Goal: Transaction & Acquisition: Purchase product/service

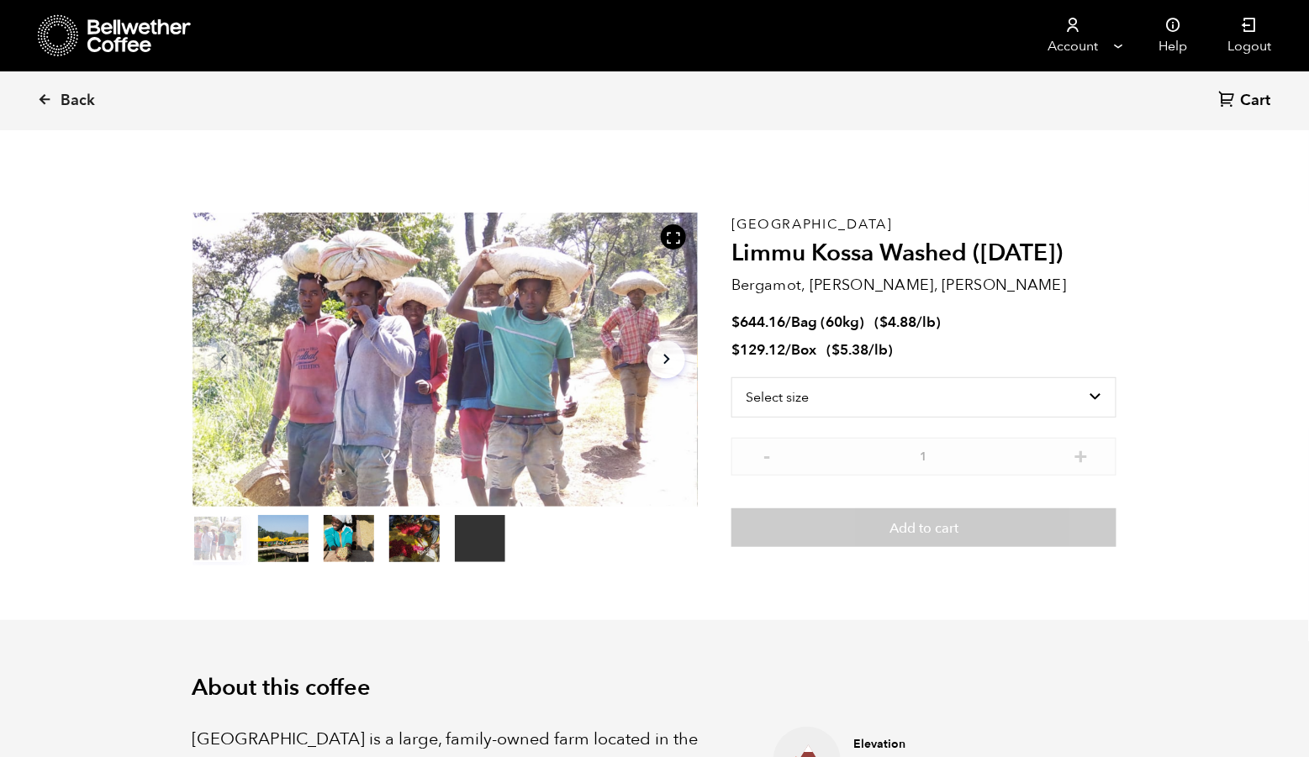
scroll to position [730, 889]
select select "bag-3"
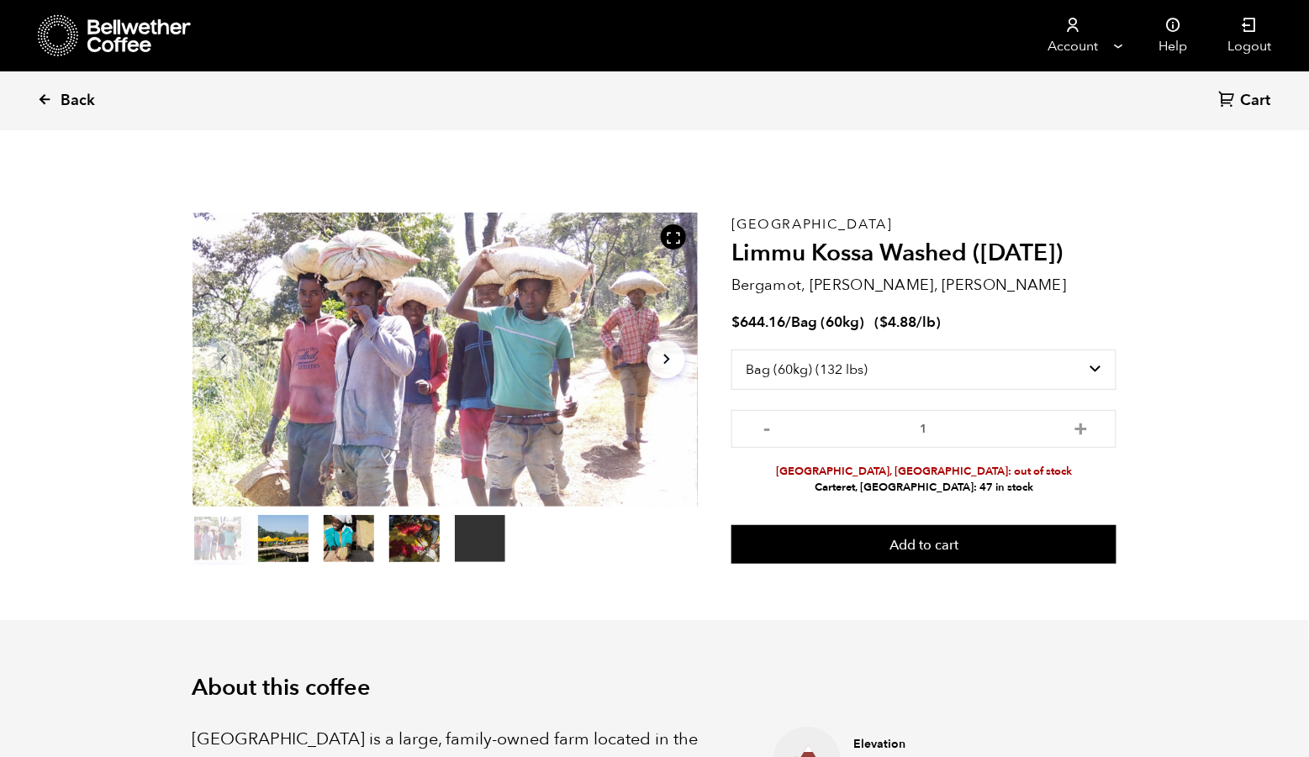
click at [92, 91] on span "Back" at bounding box center [78, 101] width 34 height 20
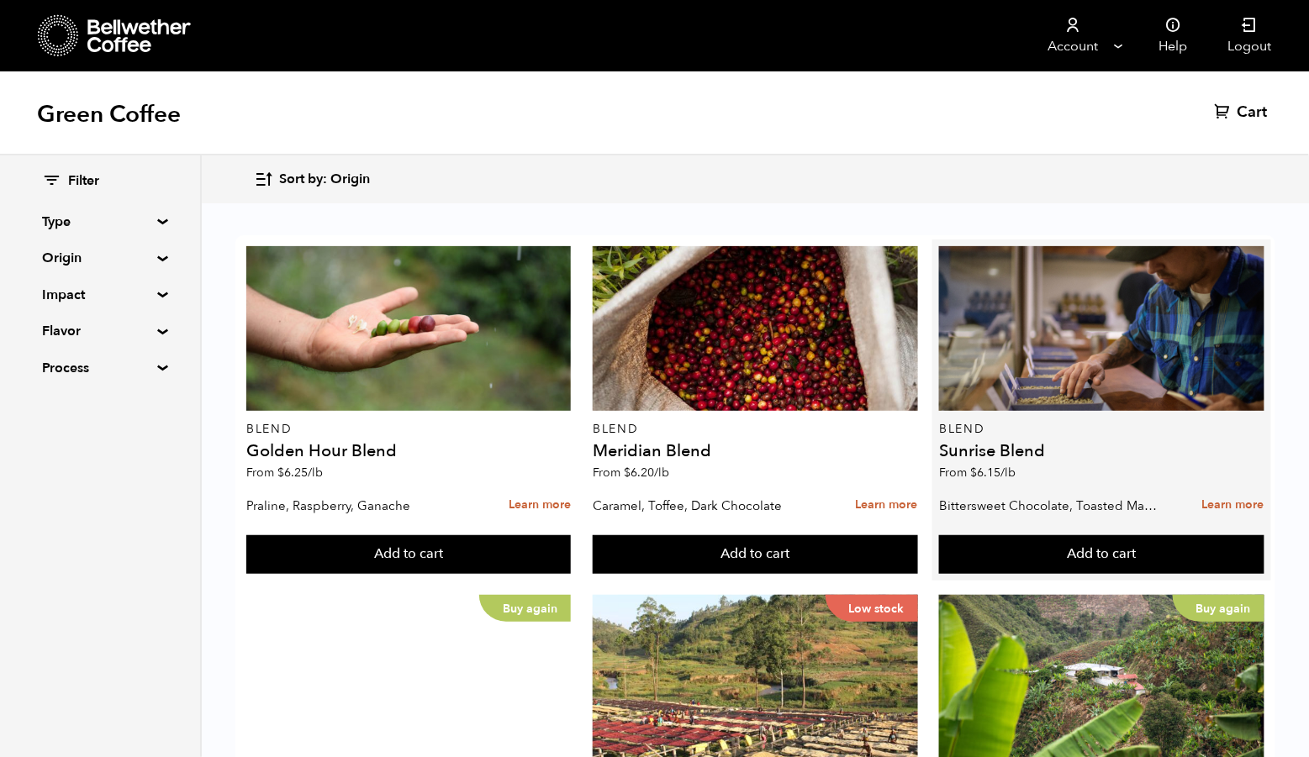
scroll to position [388, 0]
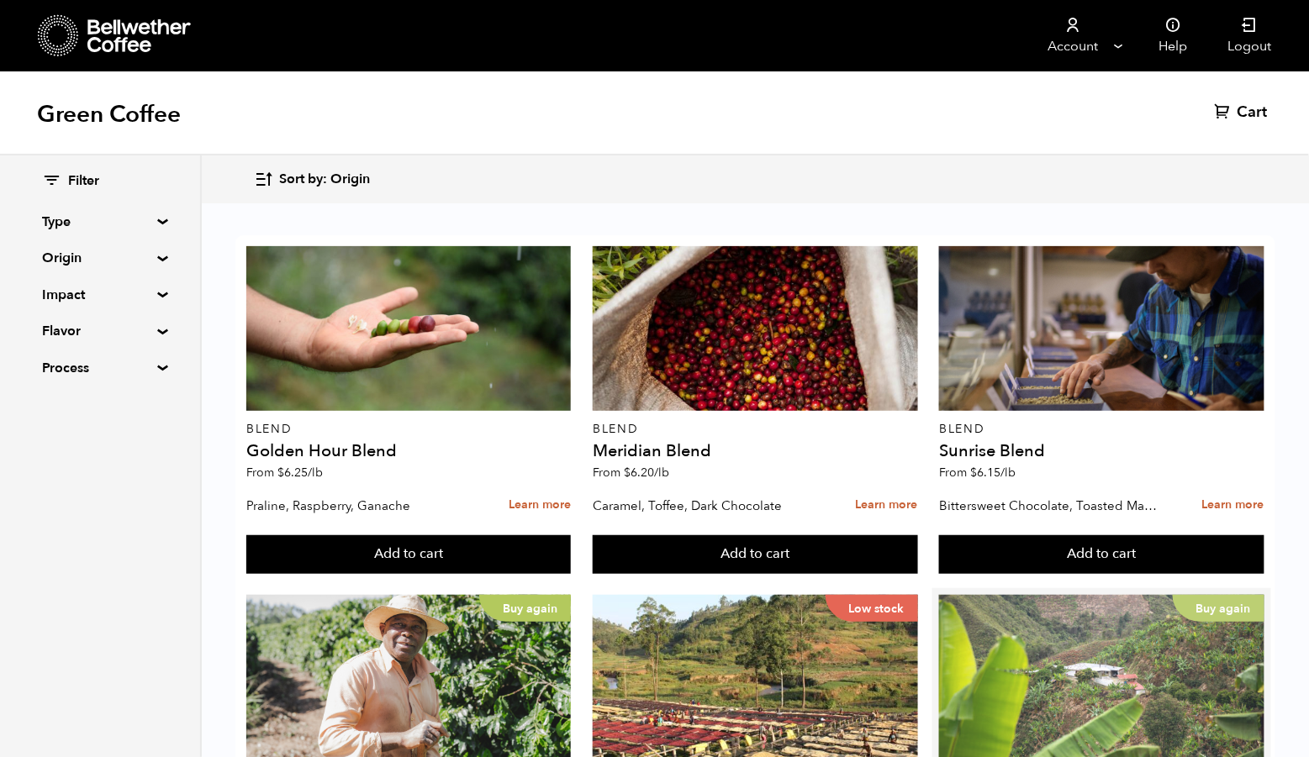
click at [1007, 595] on div "Buy again" at bounding box center [1101, 677] width 324 height 165
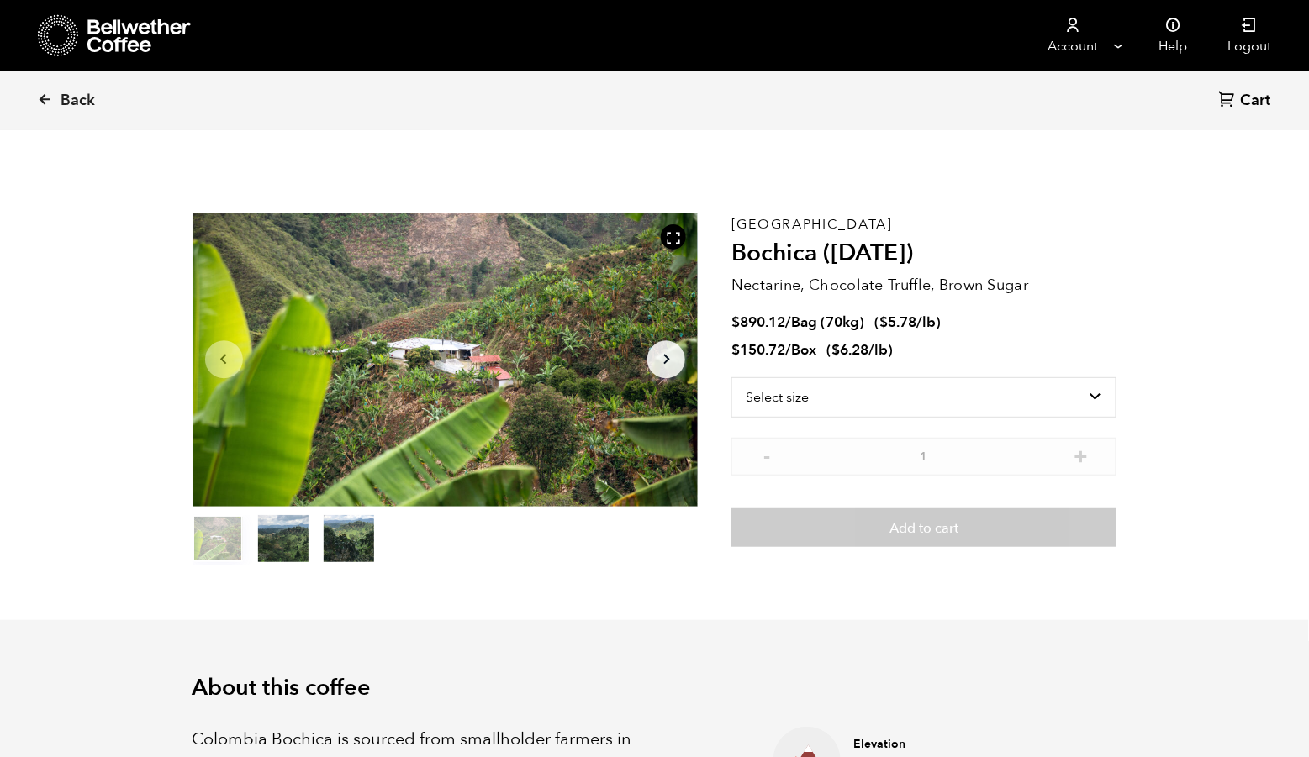
scroll to position [730, 889]
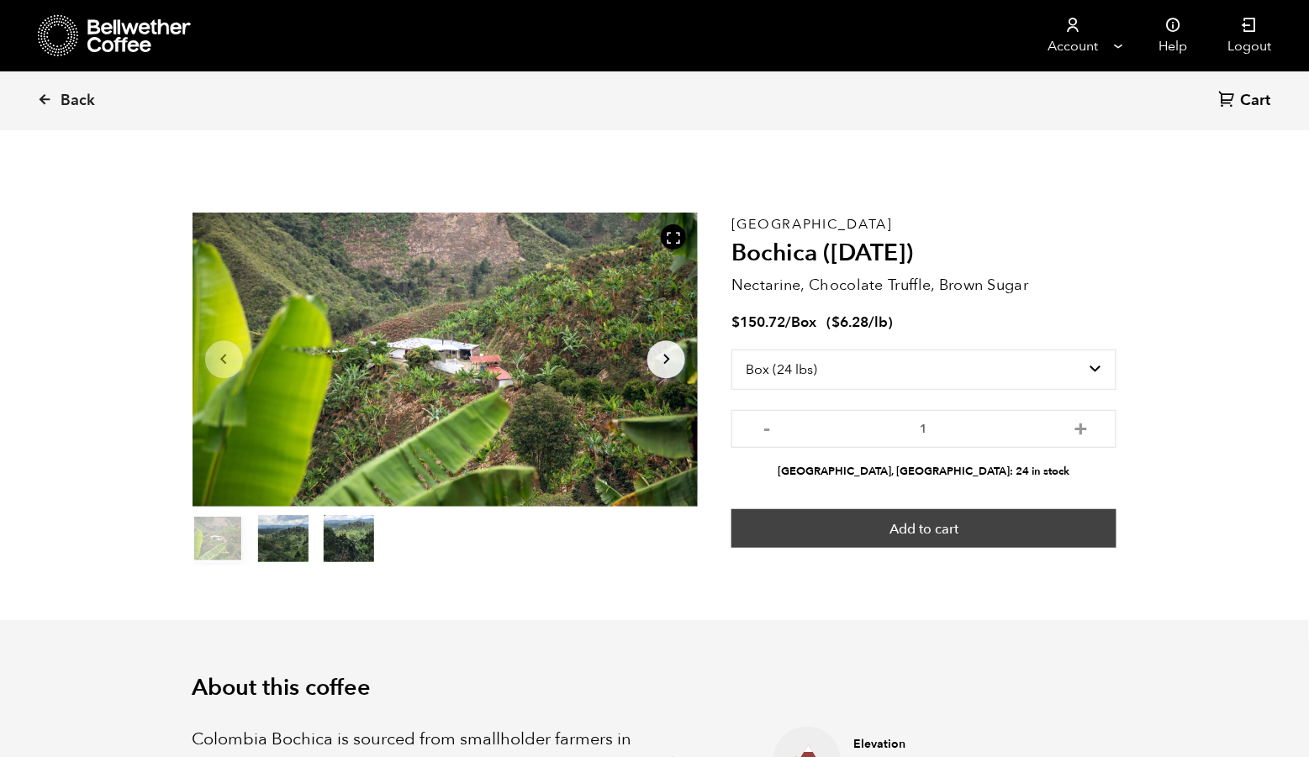
click at [1052, 531] on button "Add to cart" at bounding box center [923, 528] width 385 height 39
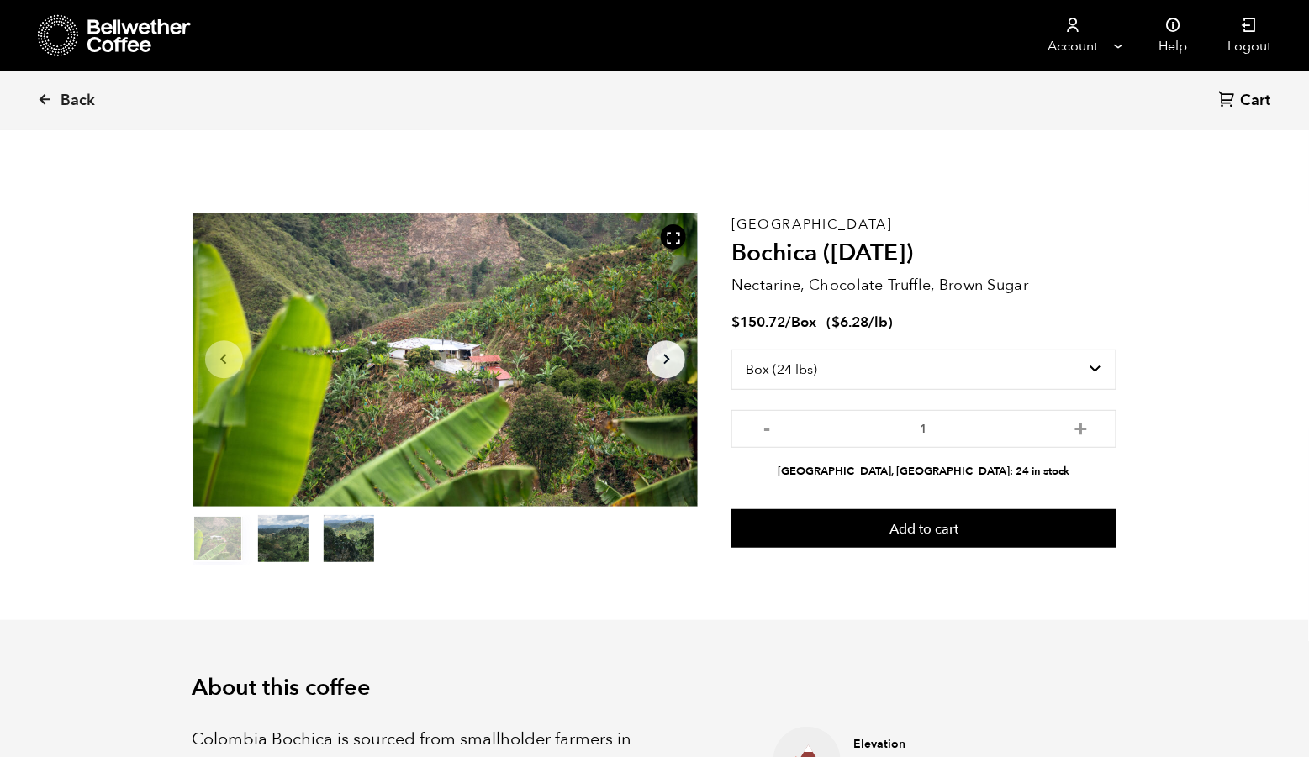
scroll to position [0, 0]
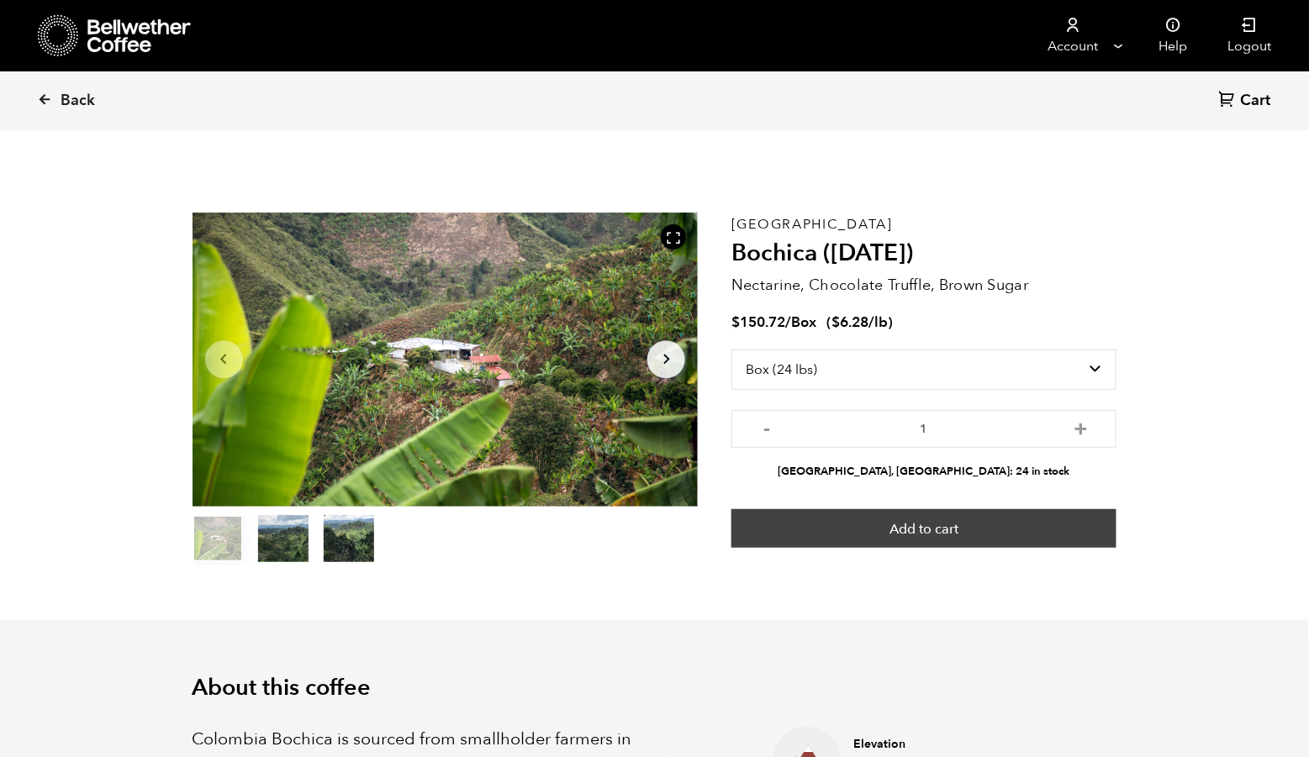
click at [1003, 539] on button "Add to cart" at bounding box center [923, 528] width 385 height 39
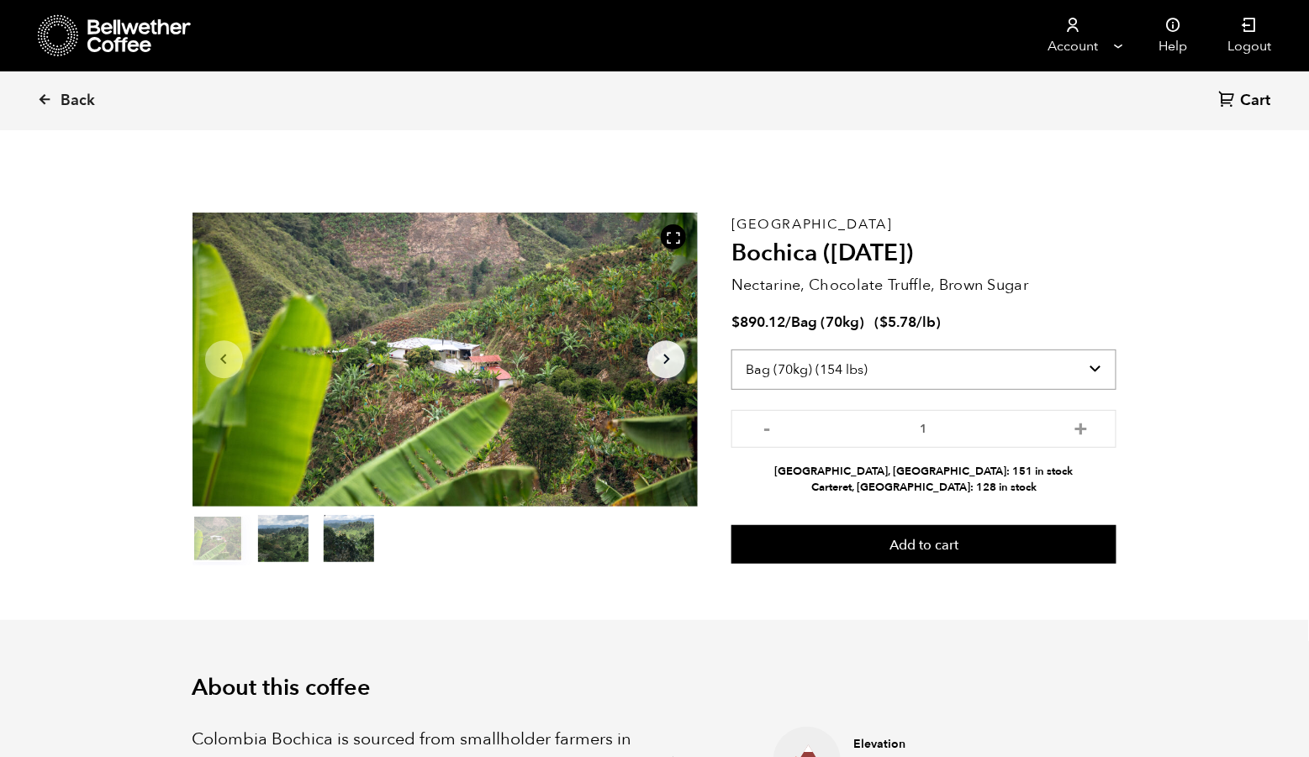
select select "box"
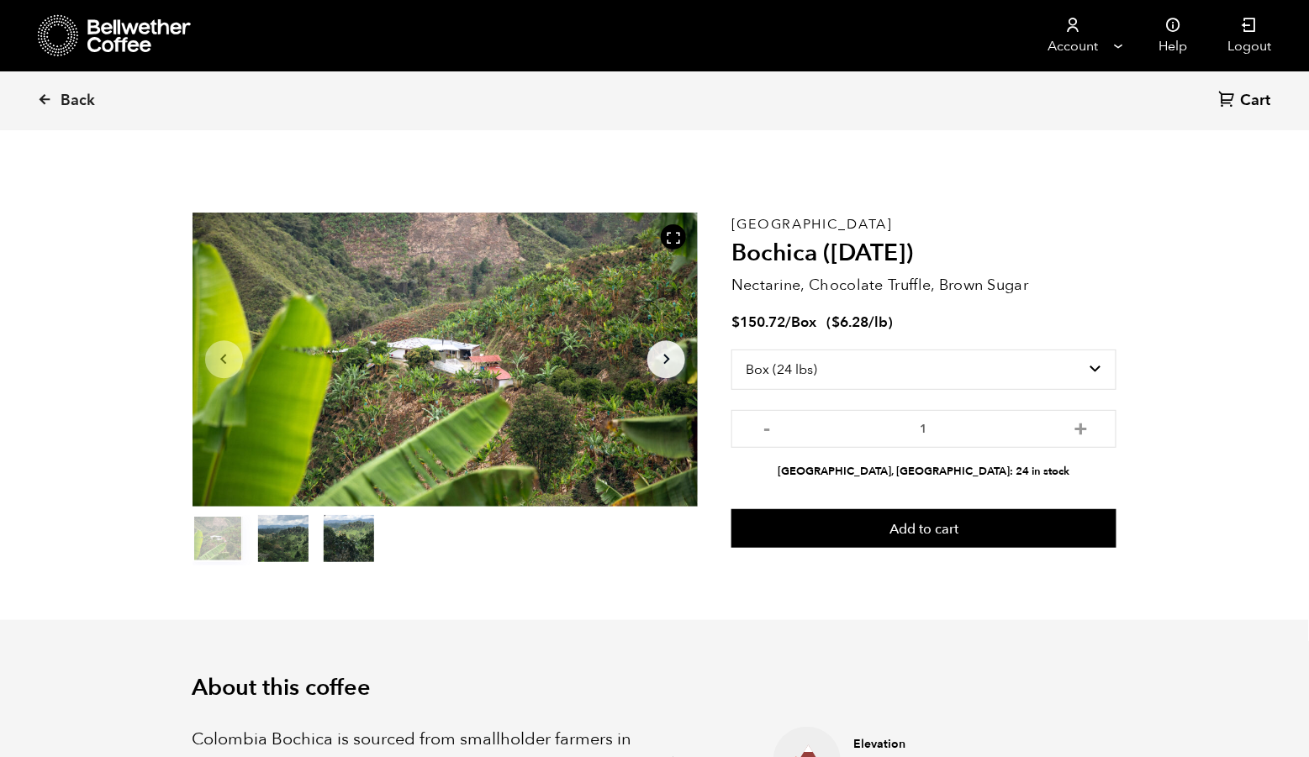
click at [1241, 93] on span "Cart" at bounding box center [1255, 101] width 30 height 20
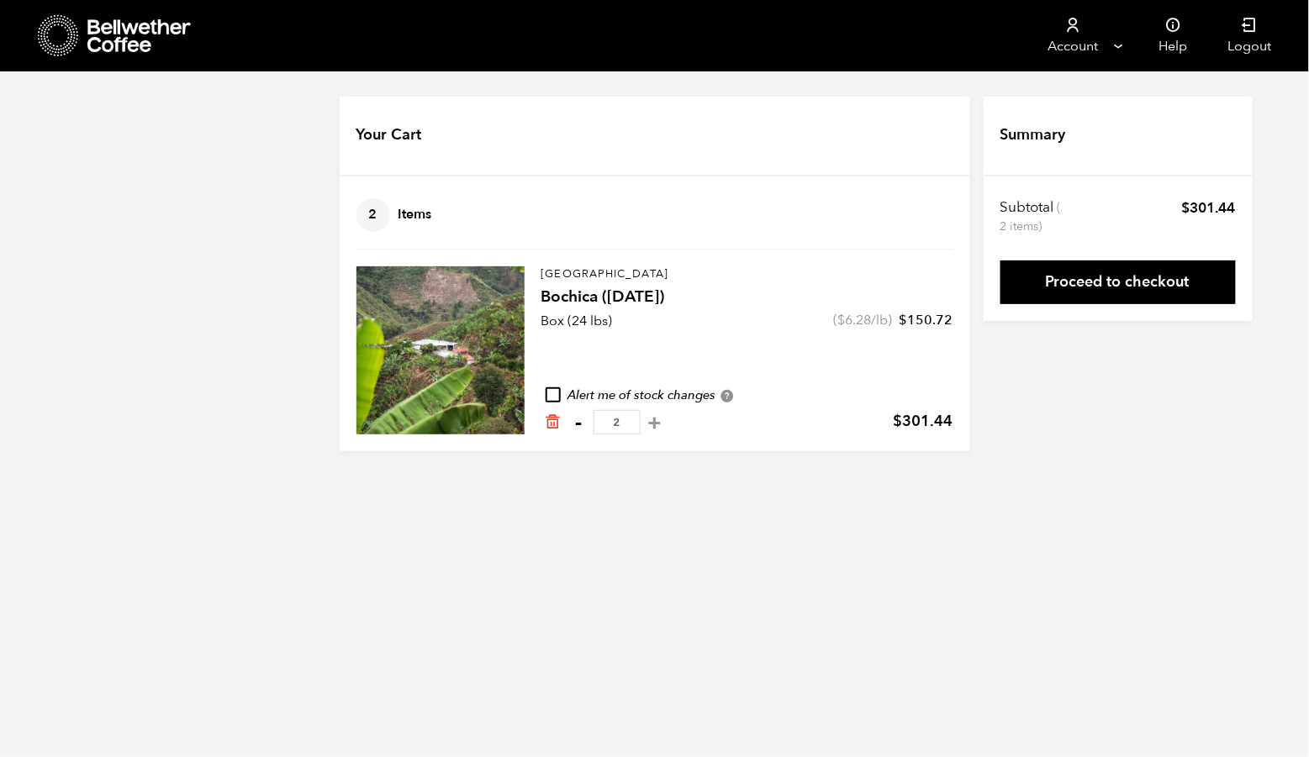
click at [569, 431] on button "-" at bounding box center [578, 422] width 21 height 17
type input "1"
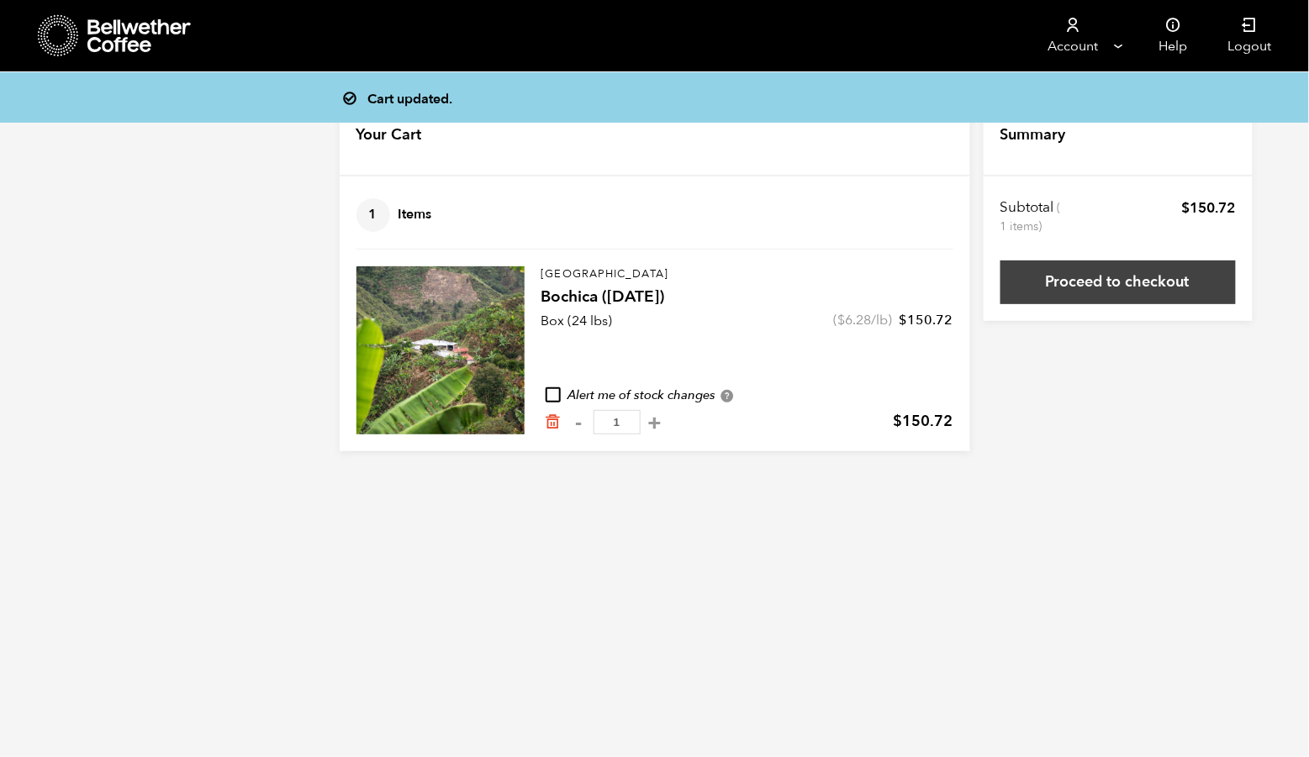
click at [1108, 271] on link "Proceed to checkout" at bounding box center [1117, 283] width 235 height 44
